Goal: Entertainment & Leisure: Consume media (video, audio)

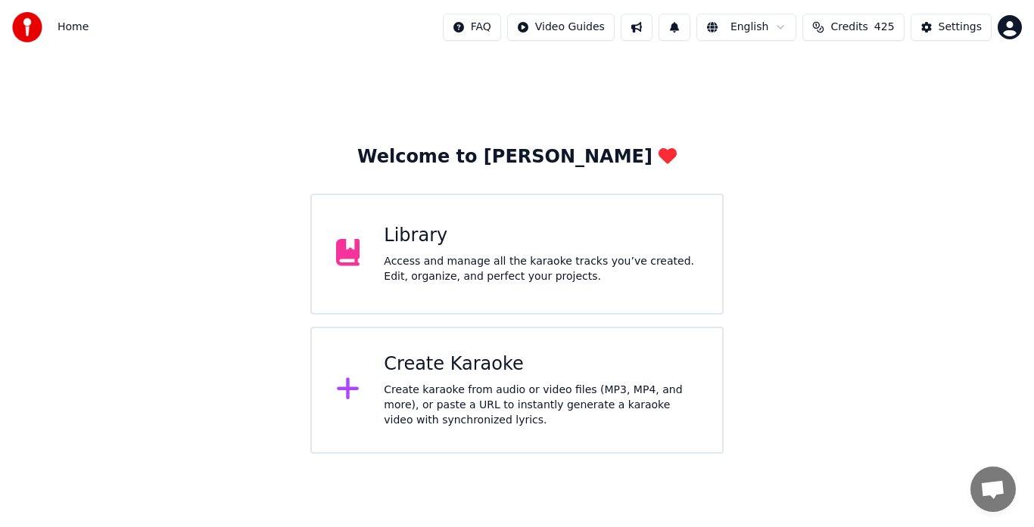
click at [465, 402] on div "Create karaoke from audio or video files (MP3, MP4, and more), or paste a URL t…" at bounding box center [541, 405] width 314 height 45
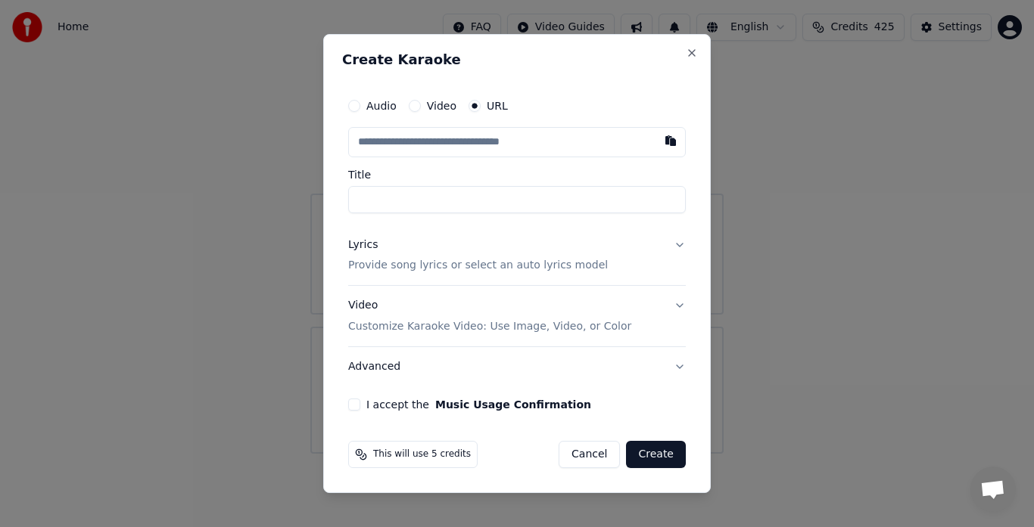
click at [239, 302] on div at bounding box center [517, 263] width 1034 height 527
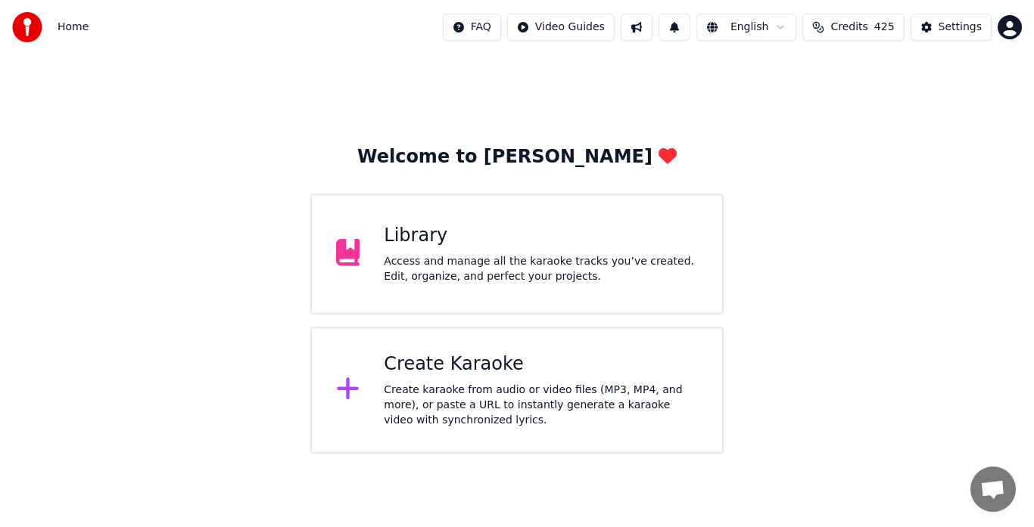
click at [489, 279] on div "Access and manage all the karaoke tracks you’ve created. Edit, organize, and pe…" at bounding box center [541, 269] width 314 height 30
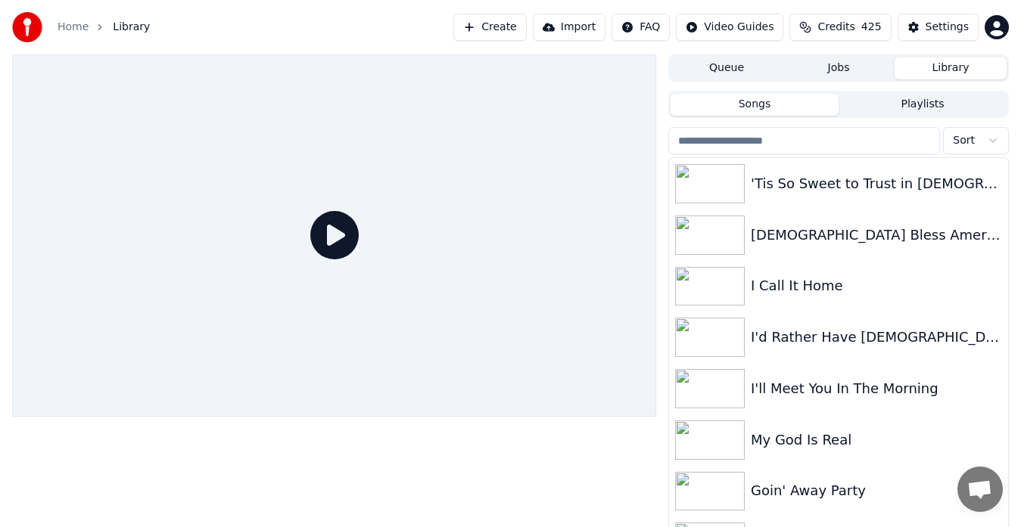
click at [794, 301] on div "I Call It Home" at bounding box center [838, 286] width 339 height 51
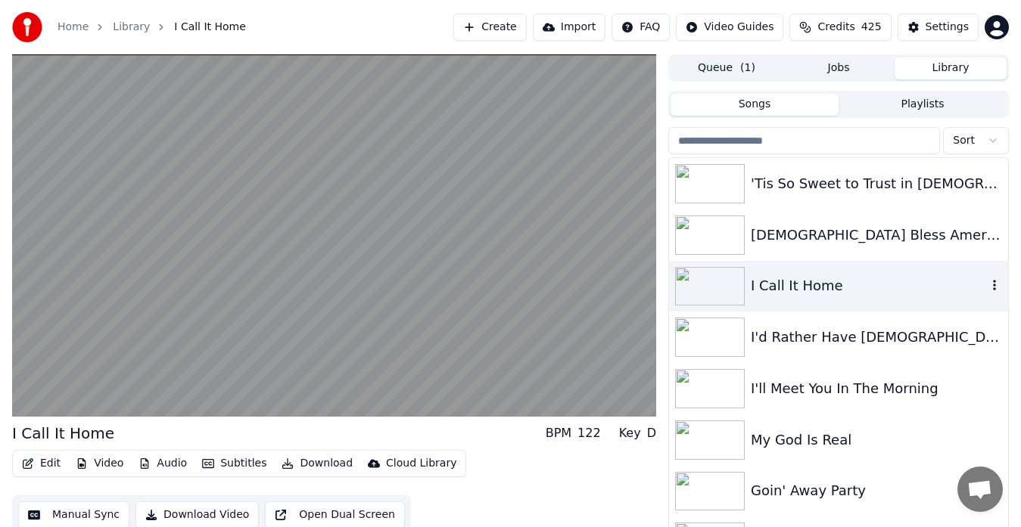
click at [522, 394] on video at bounding box center [334, 235] width 644 height 362
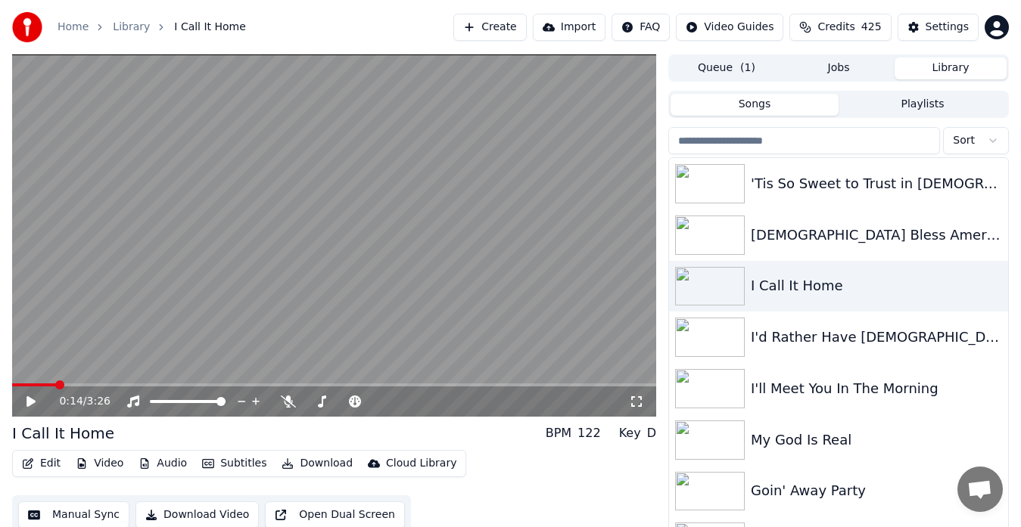
click at [285, 412] on div "0:14 / 3:26" at bounding box center [334, 402] width 644 height 30
click at [492, 337] on video at bounding box center [334, 235] width 644 height 362
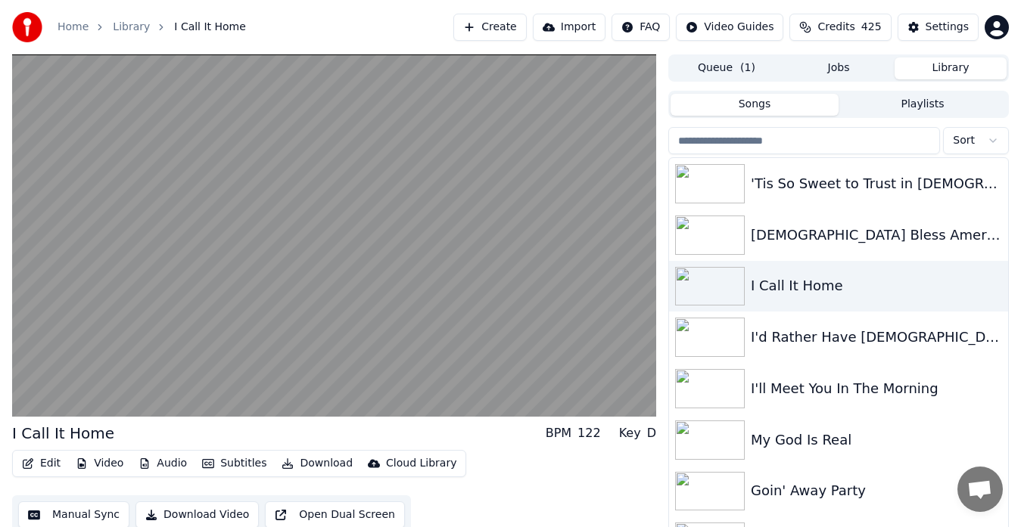
click at [501, 398] on video at bounding box center [334, 235] width 644 height 362
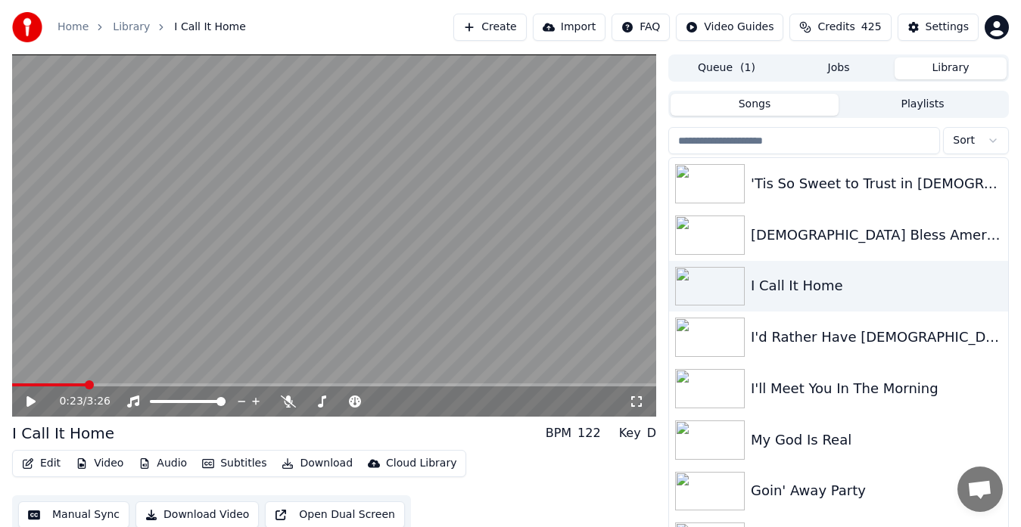
click at [290, 412] on div "0:23 / 3:26" at bounding box center [334, 402] width 644 height 30
click at [295, 406] on icon at bounding box center [288, 402] width 15 height 12
click at [560, 363] on video at bounding box center [334, 235] width 644 height 362
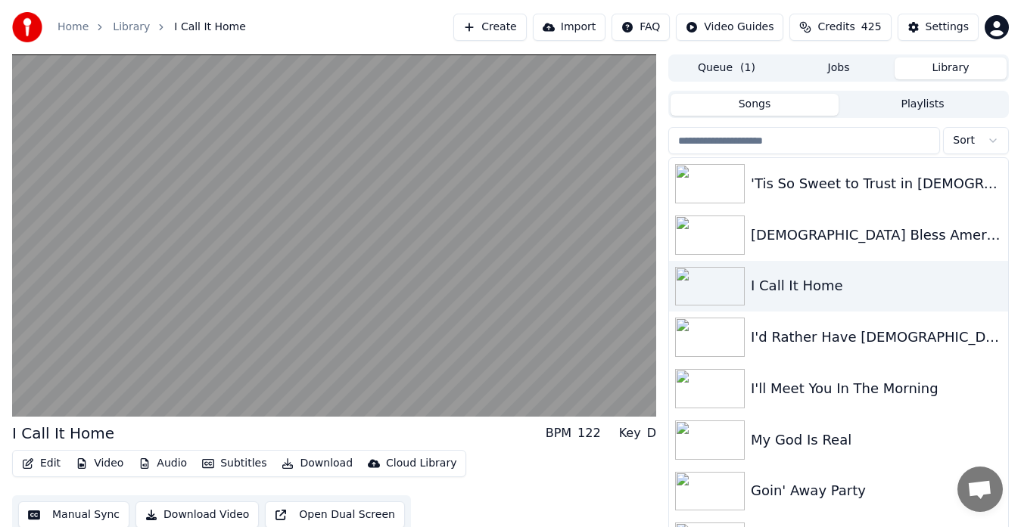
click at [549, 357] on video at bounding box center [334, 235] width 644 height 362
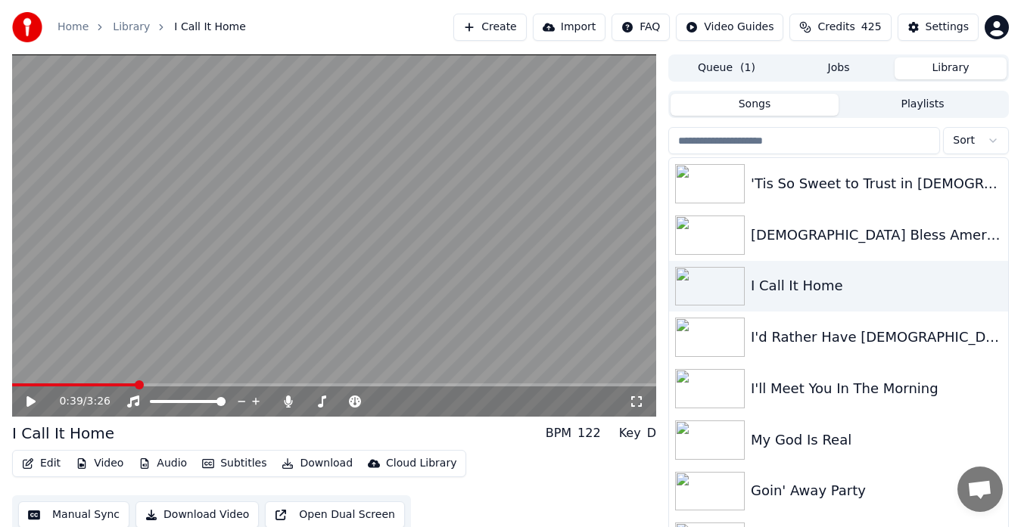
click at [371, 303] on video at bounding box center [334, 235] width 644 height 362
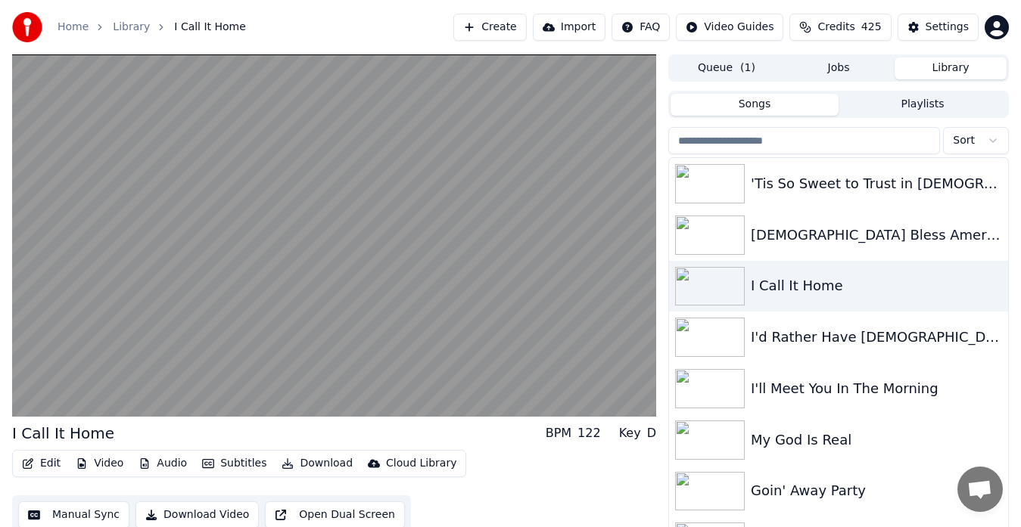
click at [768, 105] on button "Songs" at bounding box center [754, 105] width 168 height 22
click at [937, 104] on button "Playlists" at bounding box center [922, 105] width 168 height 22
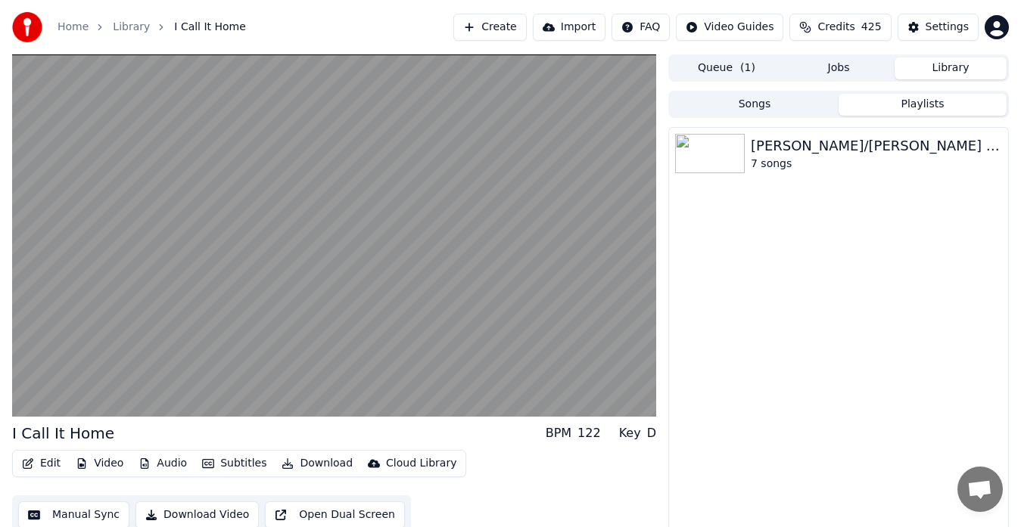
click at [713, 157] on img at bounding box center [710, 153] width 70 height 39
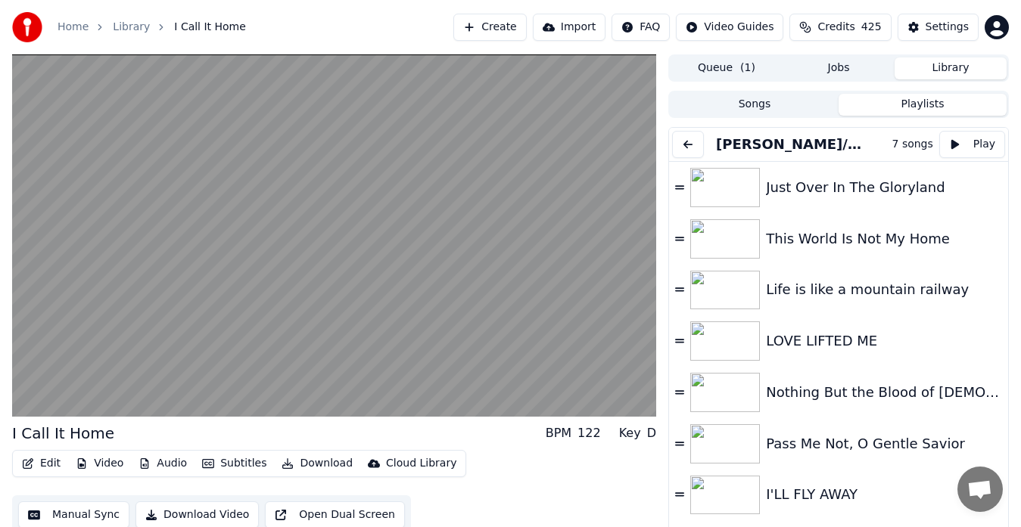
click at [738, 194] on img at bounding box center [725, 187] width 70 height 39
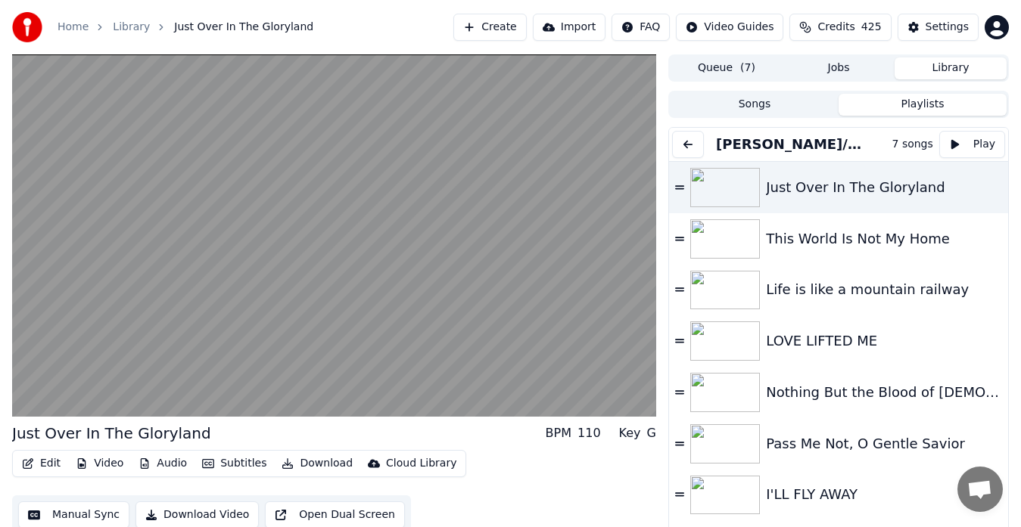
click at [737, 251] on img at bounding box center [725, 238] width 70 height 39
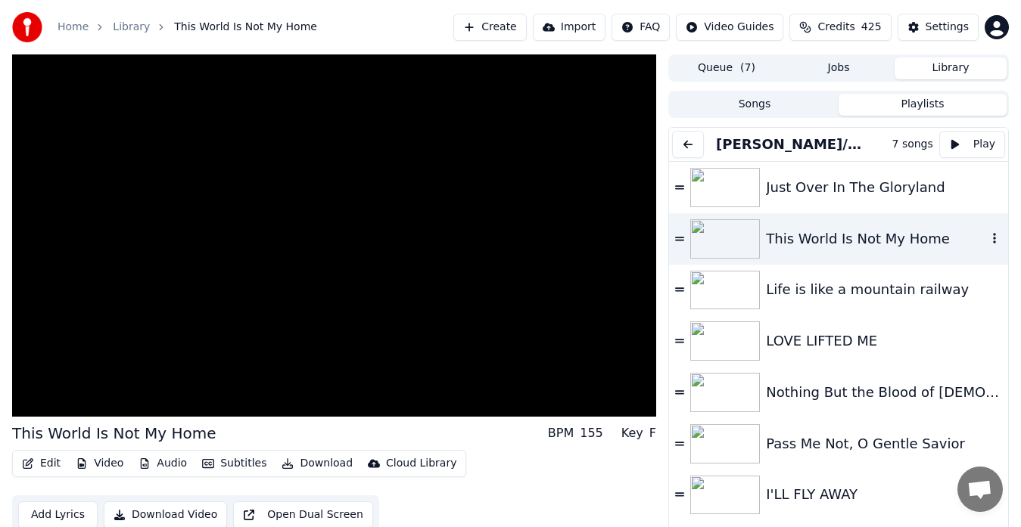
click at [735, 294] on img at bounding box center [725, 290] width 70 height 39
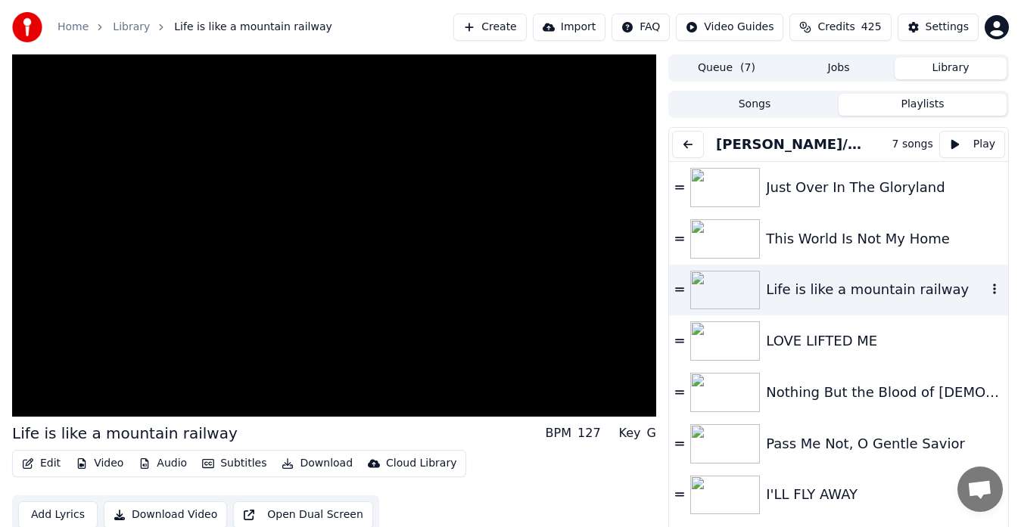
click at [373, 403] on video at bounding box center [334, 235] width 644 height 362
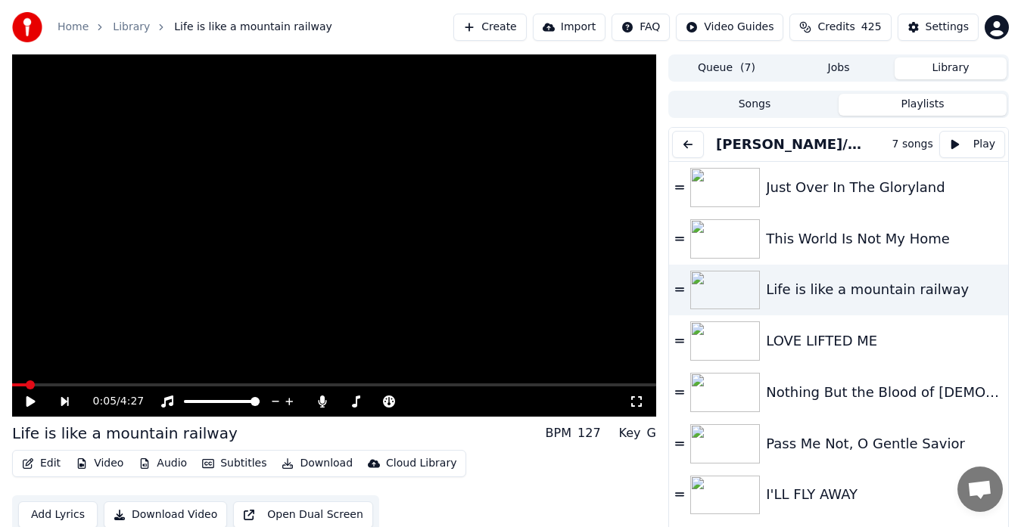
click at [557, 329] on video at bounding box center [334, 235] width 644 height 362
click at [738, 334] on img at bounding box center [725, 341] width 70 height 39
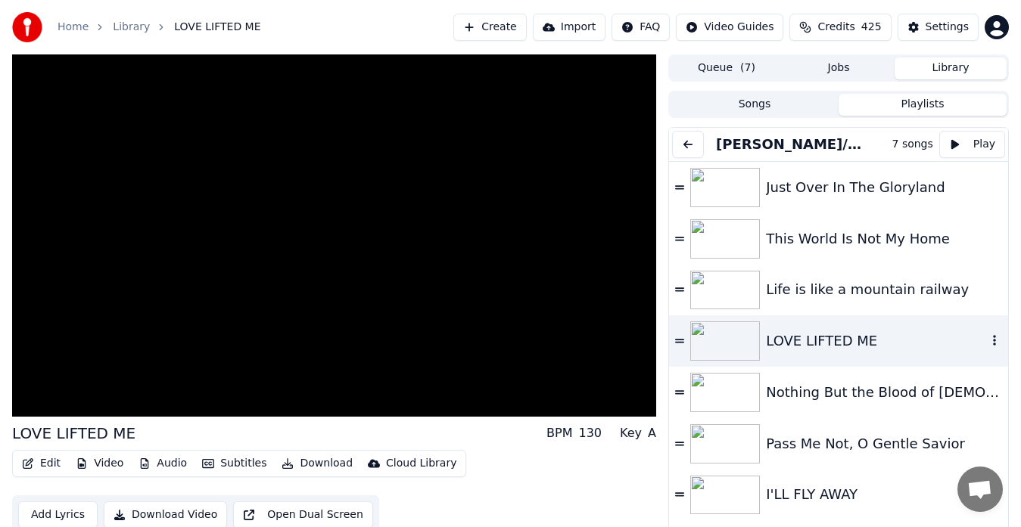
click at [734, 403] on img at bounding box center [725, 392] width 70 height 39
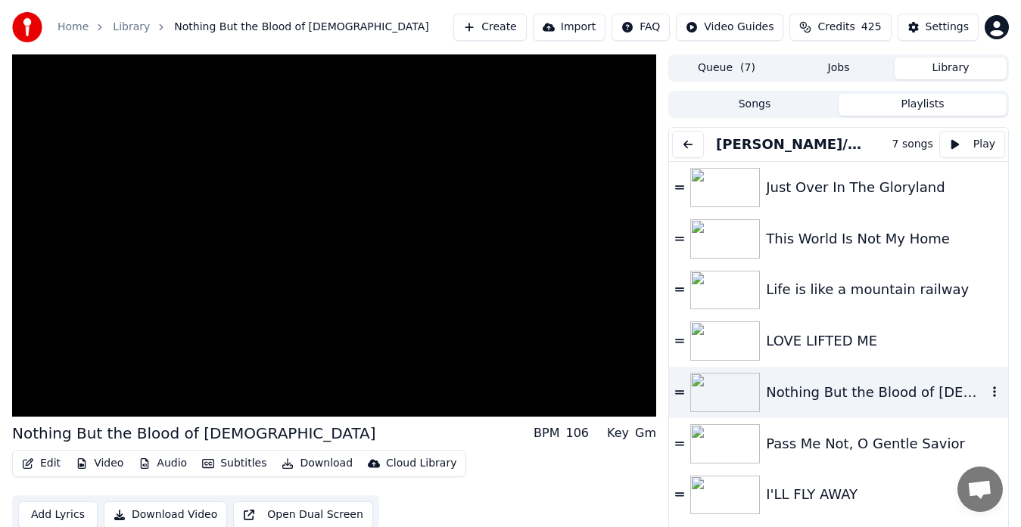
click at [739, 461] on img at bounding box center [725, 443] width 70 height 39
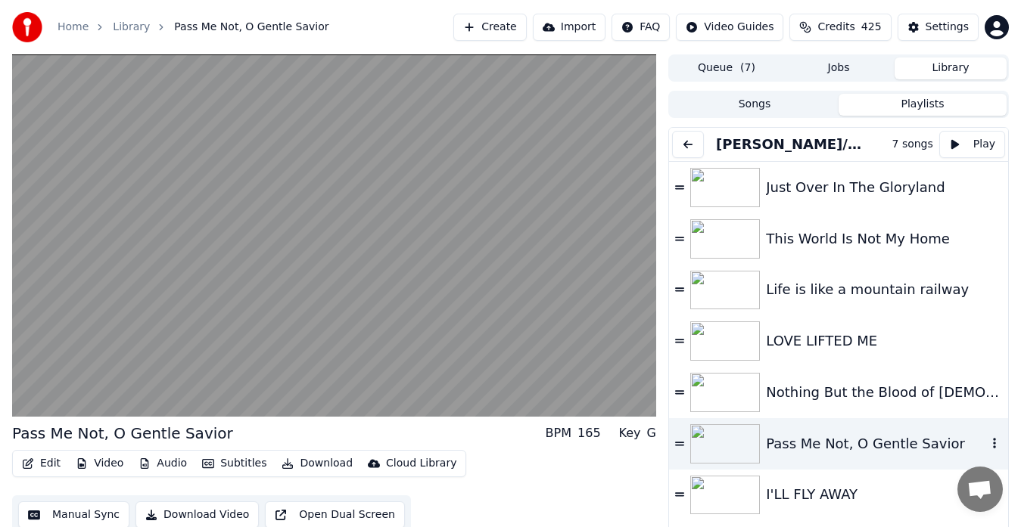
click at [807, 166] on div "Just Over In The Gloryland" at bounding box center [838, 187] width 339 height 51
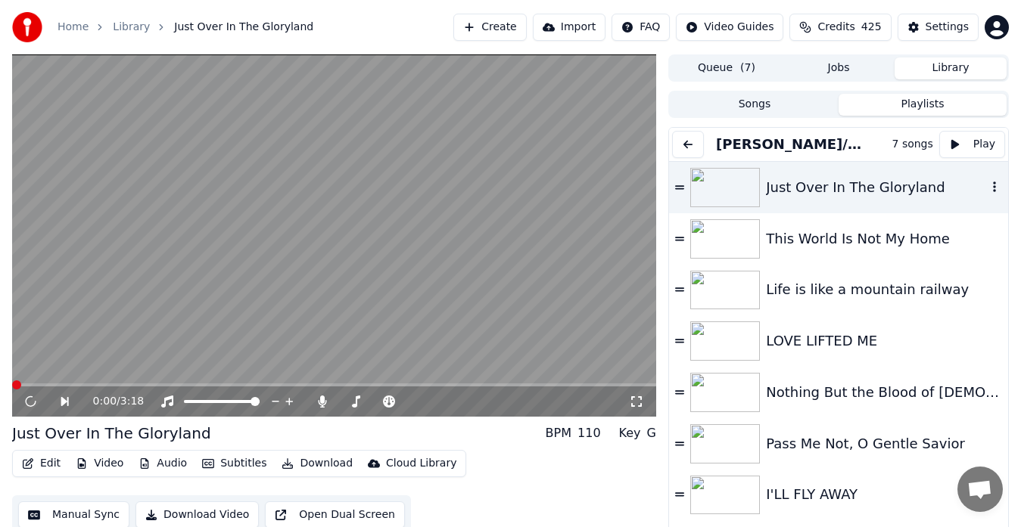
click at [830, 151] on button "[PERSON_NAME]/[PERSON_NAME] [DATE]" at bounding box center [791, 144] width 162 height 21
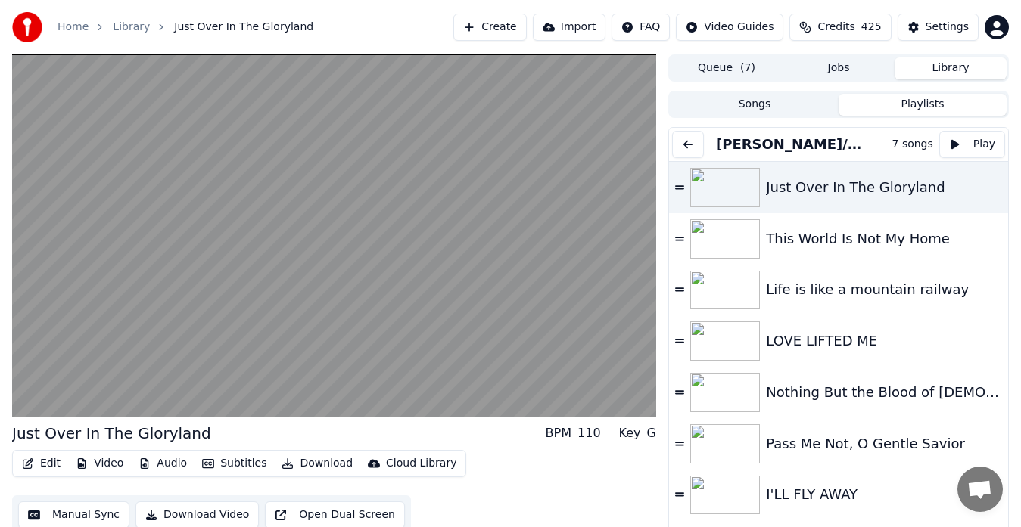
click at [933, 107] on button "Playlists" at bounding box center [922, 105] width 168 height 22
click at [798, 110] on button "Songs" at bounding box center [754, 105] width 168 height 22
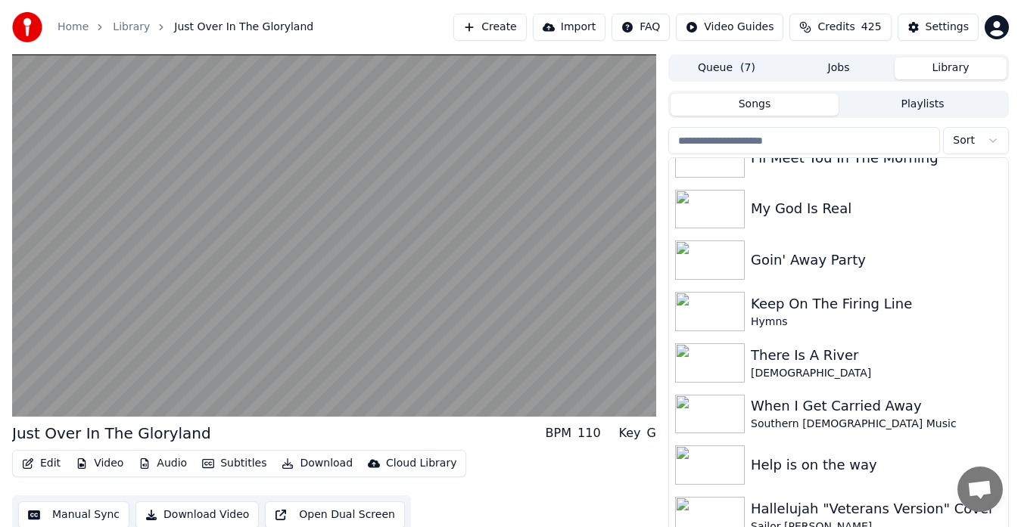
scroll to position [235, 0]
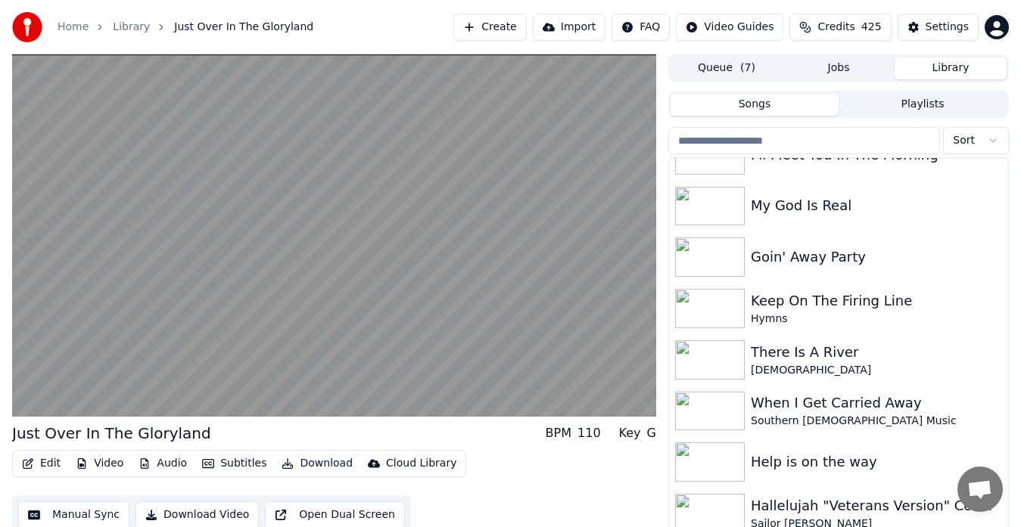
click at [726, 249] on img at bounding box center [710, 257] width 70 height 39
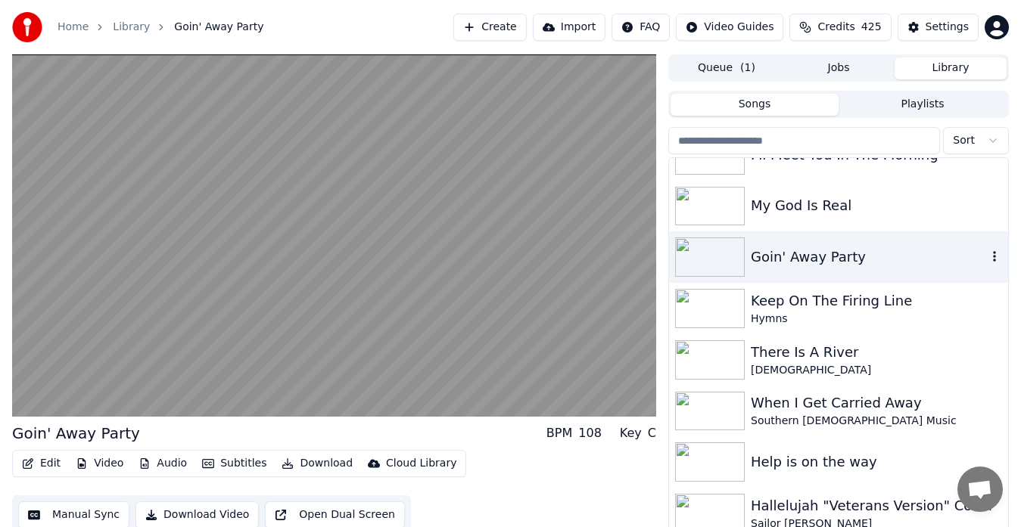
click at [173, 465] on button "Audio" at bounding box center [162, 463] width 61 height 21
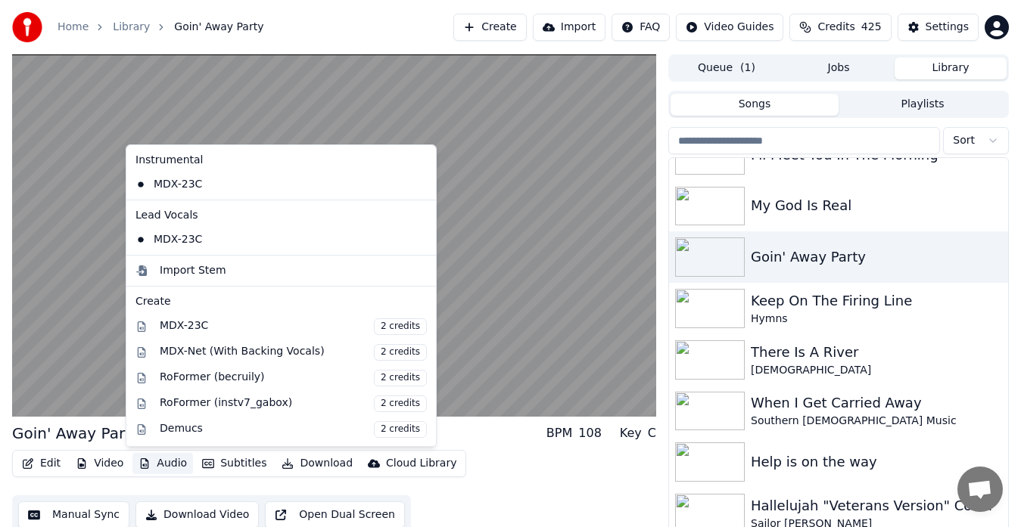
click at [522, 264] on video at bounding box center [334, 235] width 644 height 362
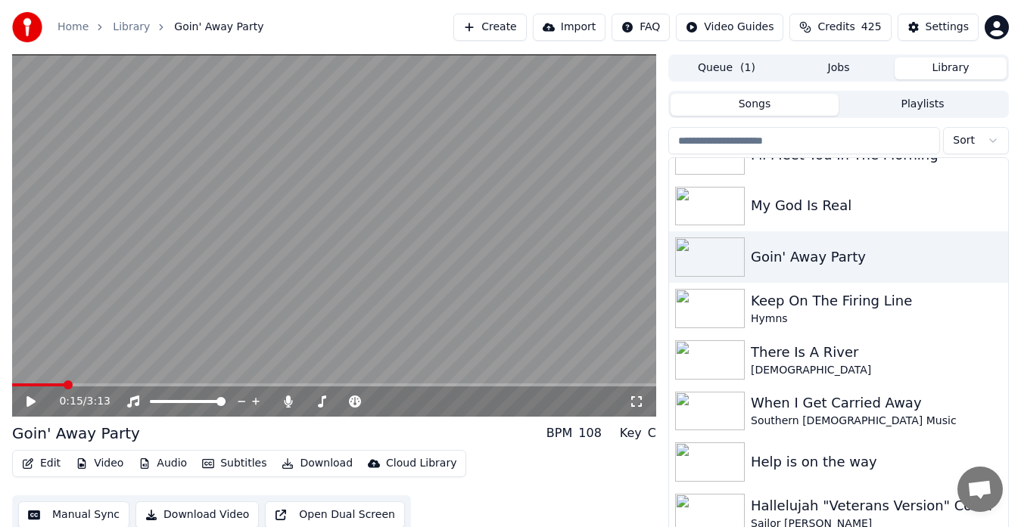
click at [178, 466] on button "Audio" at bounding box center [162, 463] width 61 height 21
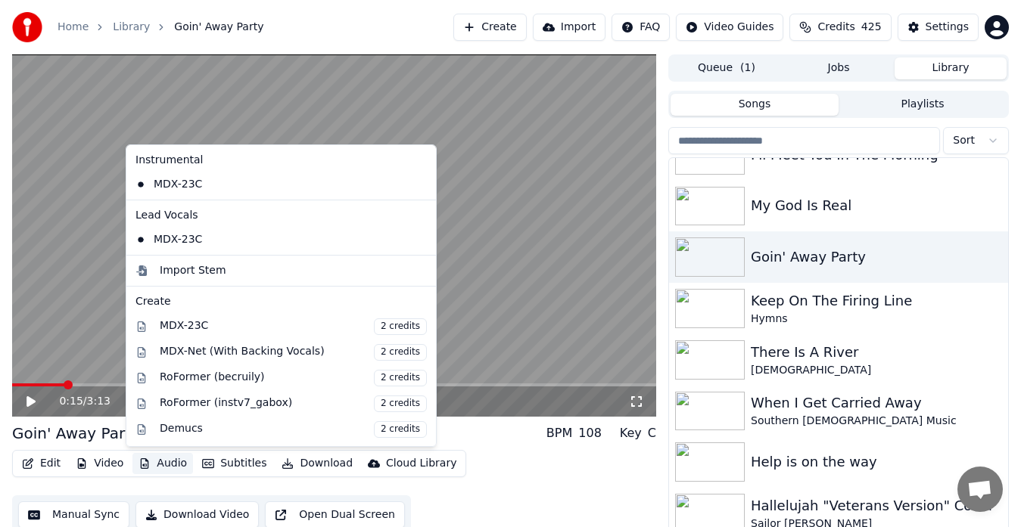
click at [566, 375] on video at bounding box center [334, 235] width 644 height 362
